Goal: Task Accomplishment & Management: Complete application form

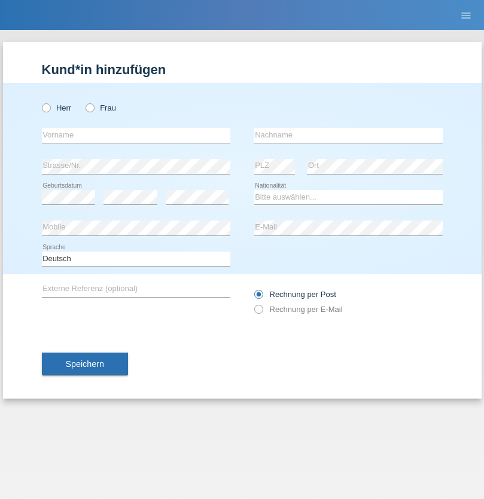
radio input "true"
click at [136, 135] on input "text" at bounding box center [136, 135] width 188 height 15
type input "Adonis"
click at [348, 135] on input "text" at bounding box center [348, 135] width 188 height 15
type input "Beciri"
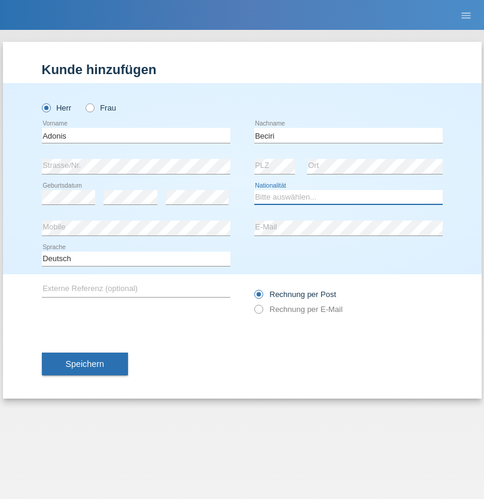
select select "RS"
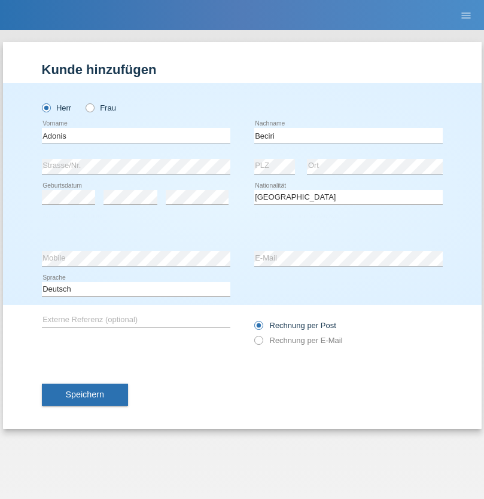
select select "C"
select select "24"
select select "02"
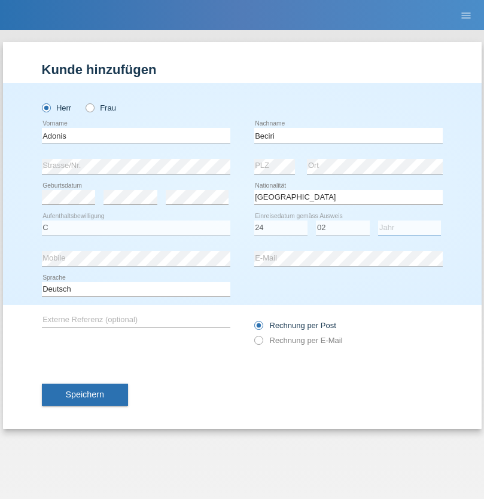
select select "2003"
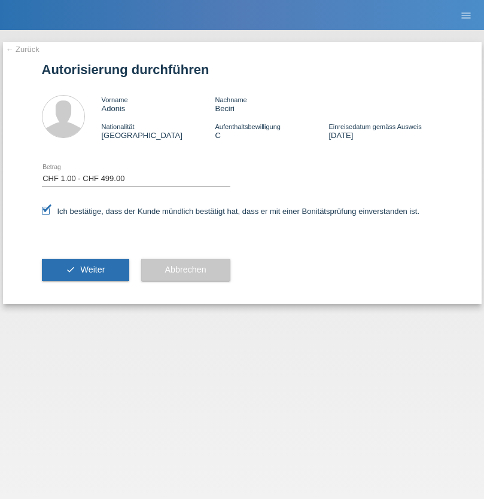
select select "1"
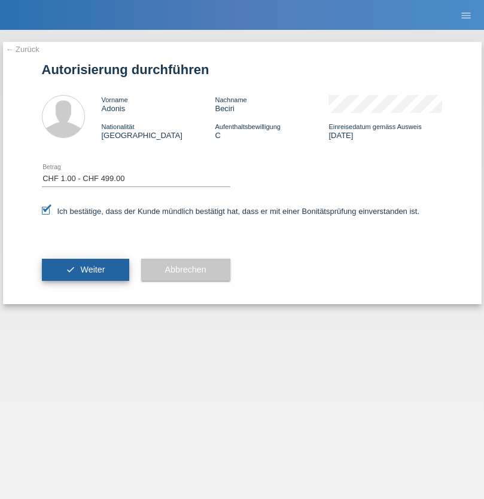
click at [85, 270] on span "Weiter" at bounding box center [92, 270] width 25 height 10
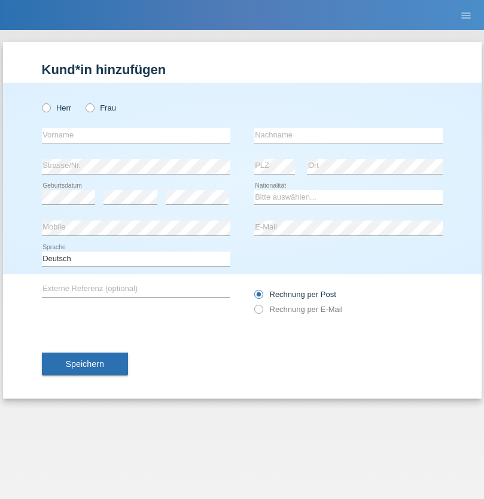
radio input "true"
click at [136, 135] on input "text" at bounding box center [136, 135] width 188 height 15
type input "firat"
click at [348, 135] on input "text" at bounding box center [348, 135] width 188 height 15
type input "kara"
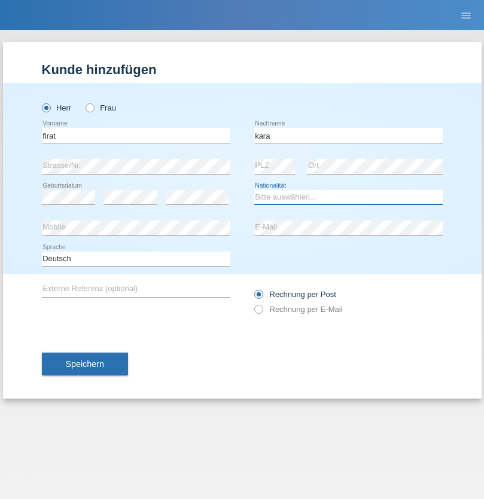
select select "CH"
